Goal: Task Accomplishment & Management: Use online tool/utility

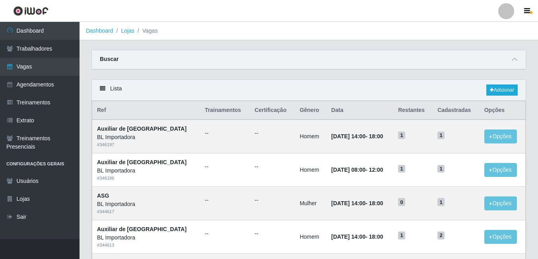
click at [26, 37] on link "Dashboard" at bounding box center [40, 31] width 80 height 18
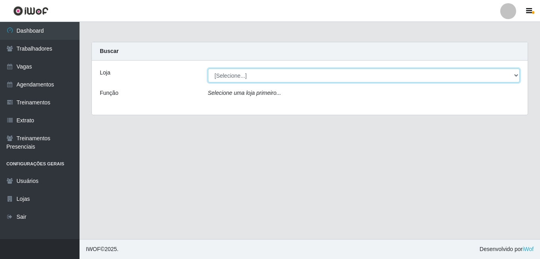
click at [233, 77] on select "[Selecione...] BL Importadora" at bounding box center [364, 75] width 312 height 14
select select "259"
click at [208, 68] on select "[Selecione...] BL Importadora" at bounding box center [364, 75] width 312 height 14
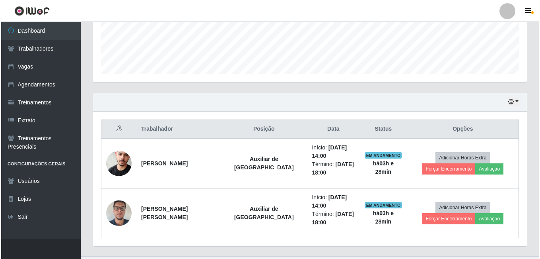
scroll to position [211, 0]
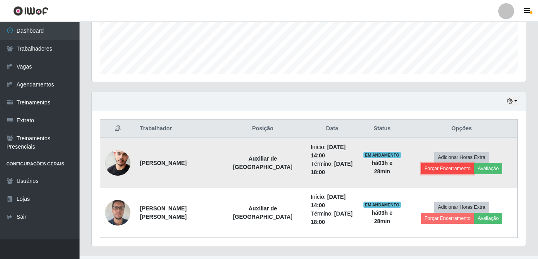
click at [475, 163] on button "Forçar Encerramento" at bounding box center [447, 168] width 53 height 11
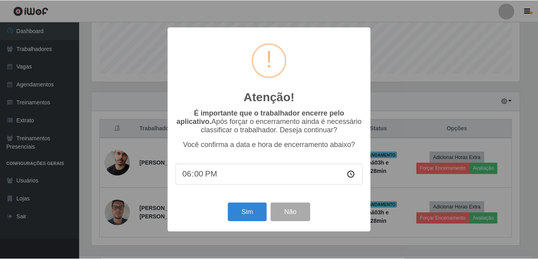
scroll to position [165, 430]
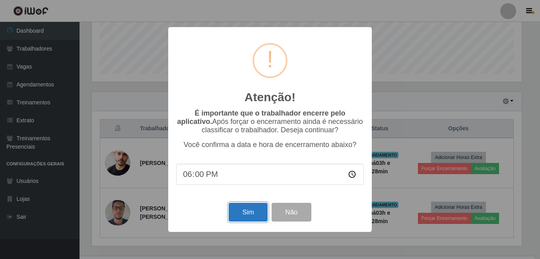
click at [249, 219] on button "Sim" at bounding box center [248, 211] width 39 height 19
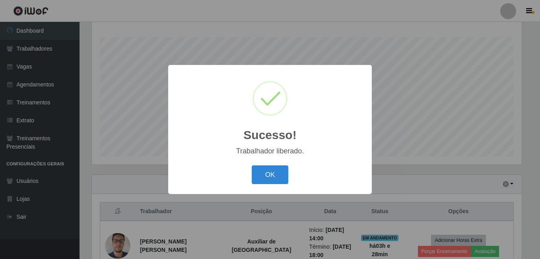
click at [290, 175] on div "OK Cancel" at bounding box center [270, 174] width 188 height 23
click at [284, 175] on button "OK" at bounding box center [270, 174] width 37 height 19
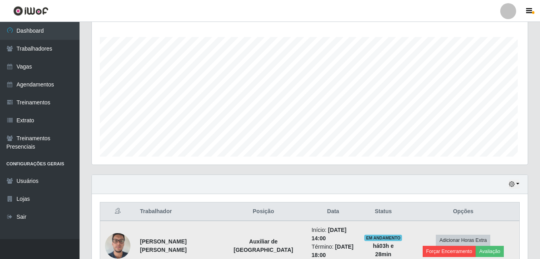
scroll to position [165, 434]
click at [475, 245] on button "Forçar Encerramento" at bounding box center [447, 250] width 53 height 11
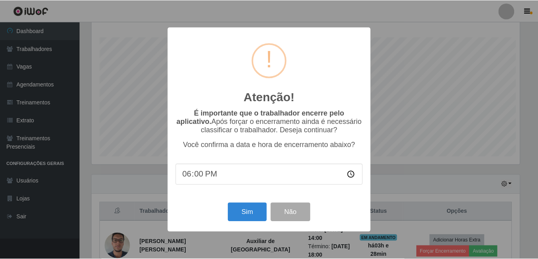
scroll to position [165, 430]
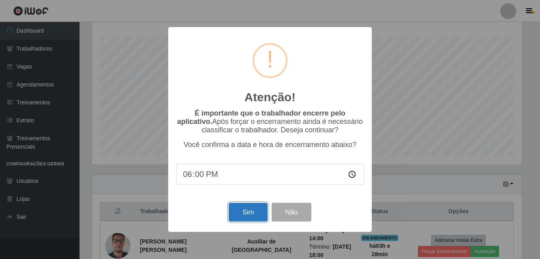
click at [250, 211] on button "Sim" at bounding box center [248, 211] width 39 height 19
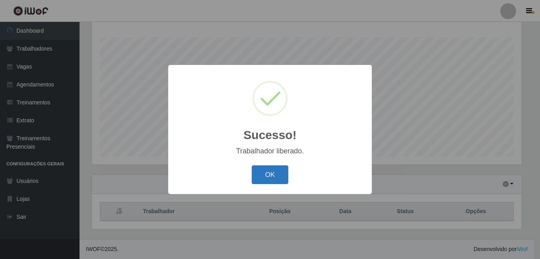
click at [275, 183] on button "OK" at bounding box center [270, 174] width 37 height 19
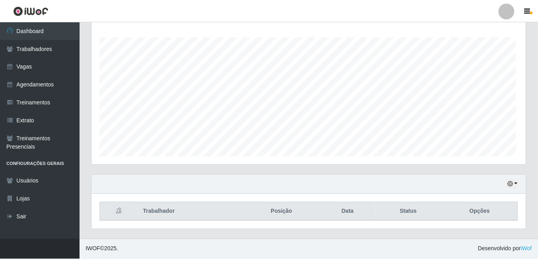
scroll to position [165, 434]
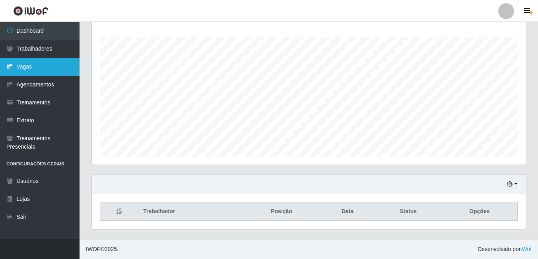
click at [41, 61] on link "Vagas" at bounding box center [40, 67] width 80 height 18
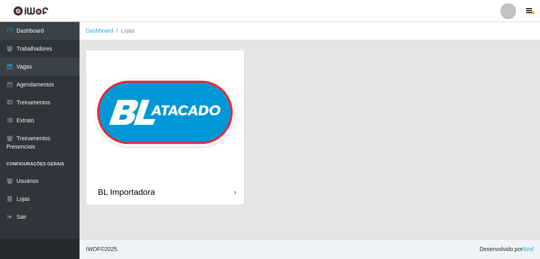
click at [235, 96] on img at bounding box center [165, 114] width 158 height 128
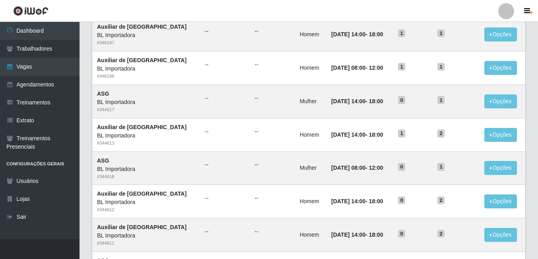
scroll to position [119, 0]
